Goal: Transaction & Acquisition: Purchase product/service

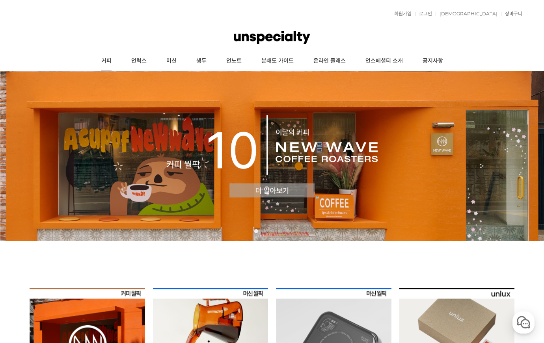
click at [110, 58] on link "커피" at bounding box center [106, 61] width 30 height 20
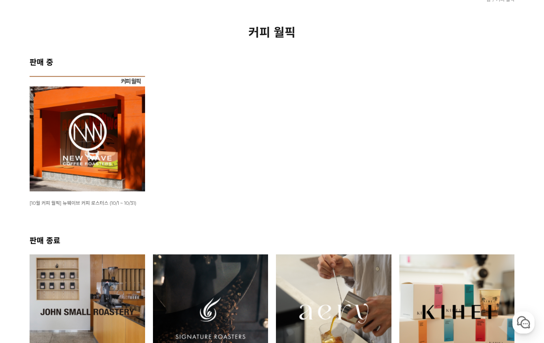
scroll to position [79, 0]
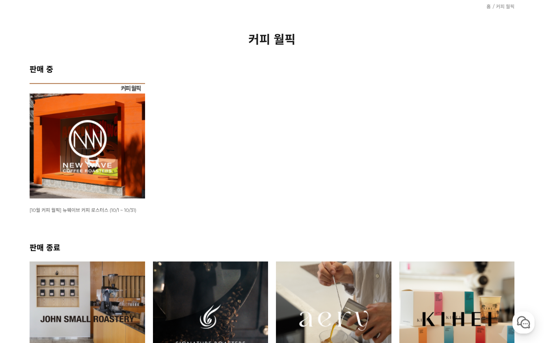
click at [105, 130] on img at bounding box center [88, 141] width 116 height 116
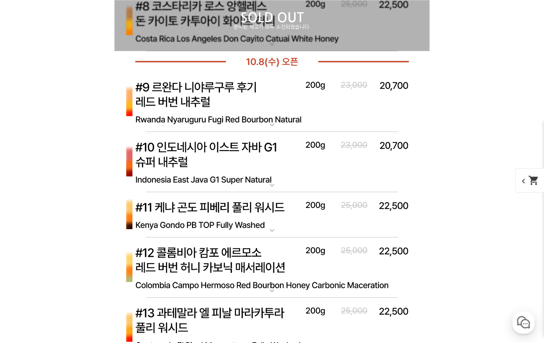
scroll to position [3115, 0]
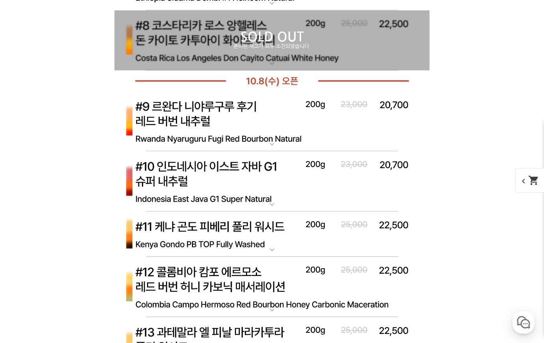
click at [291, 189] on img at bounding box center [271, 181] width 315 height 61
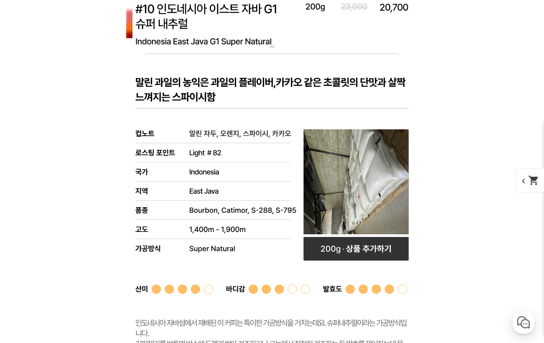
scroll to position [3155, 0]
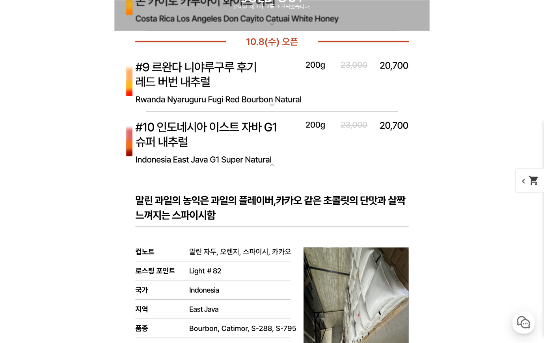
click at [299, 153] on img at bounding box center [271, 142] width 315 height 61
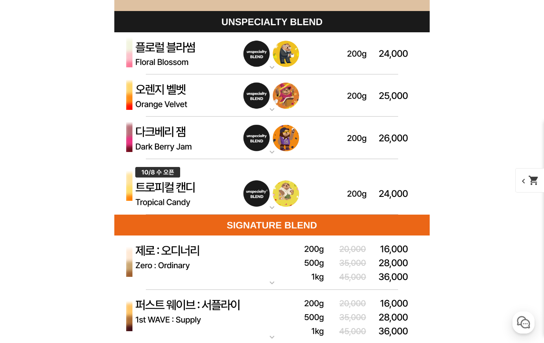
scroll to position [2327, 0]
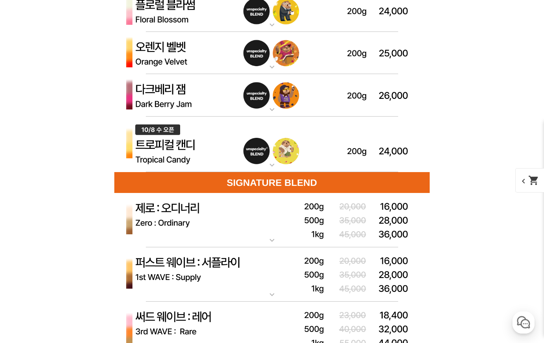
click at [220, 57] on img at bounding box center [271, 53] width 315 height 43
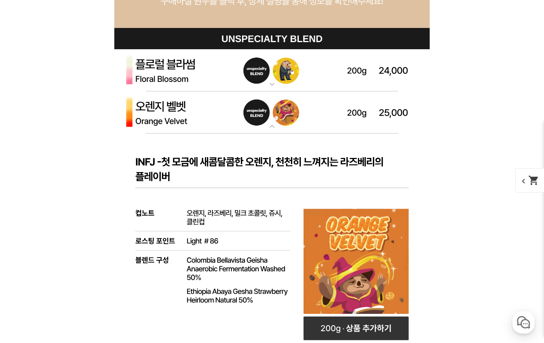
scroll to position [2169, 0]
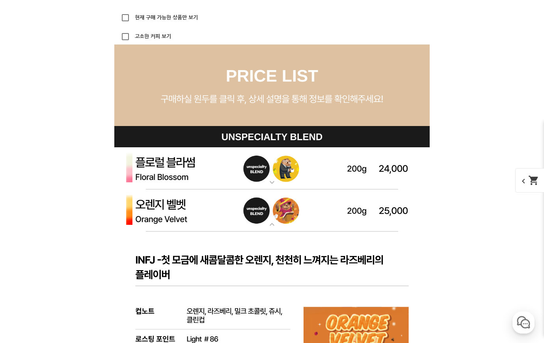
click at [224, 206] on img at bounding box center [271, 211] width 315 height 43
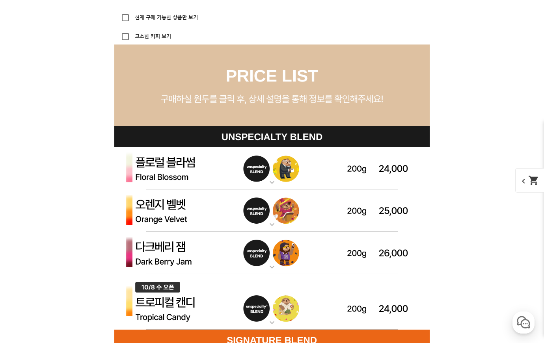
click at [216, 168] on img at bounding box center [271, 168] width 315 height 43
